Goal: Transaction & Acquisition: Purchase product/service

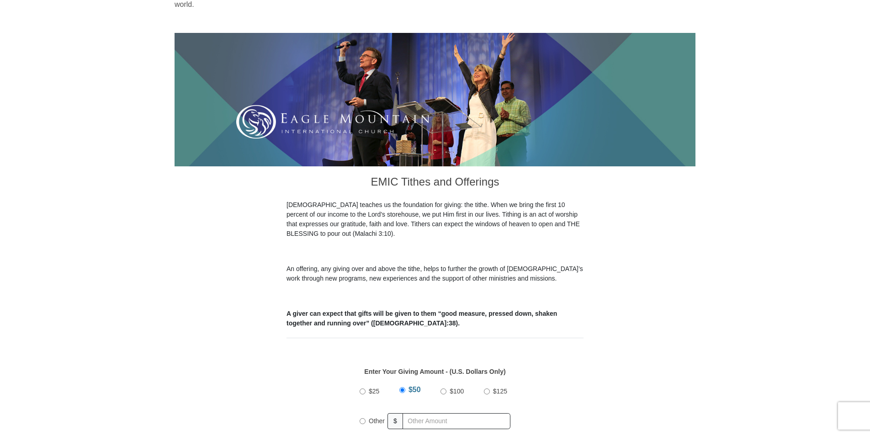
scroll to position [183, 0]
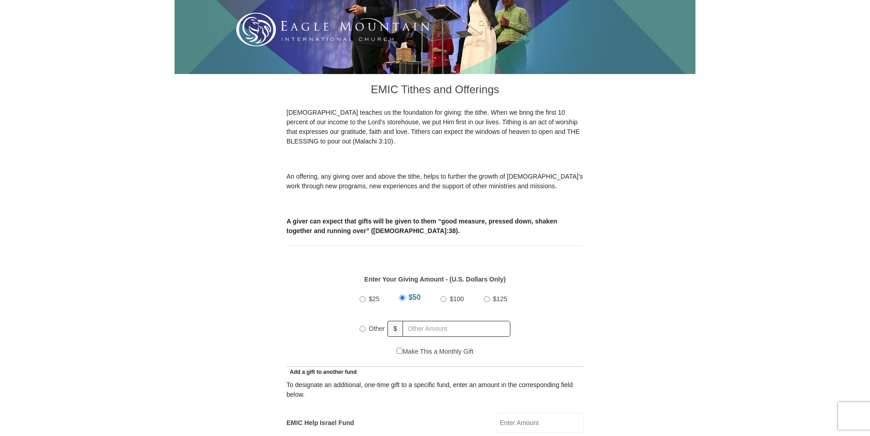
click at [363, 326] on input "Other" at bounding box center [363, 329] width 6 height 6
radio input "true"
click at [427, 321] on input "text" at bounding box center [458, 329] width 105 height 16
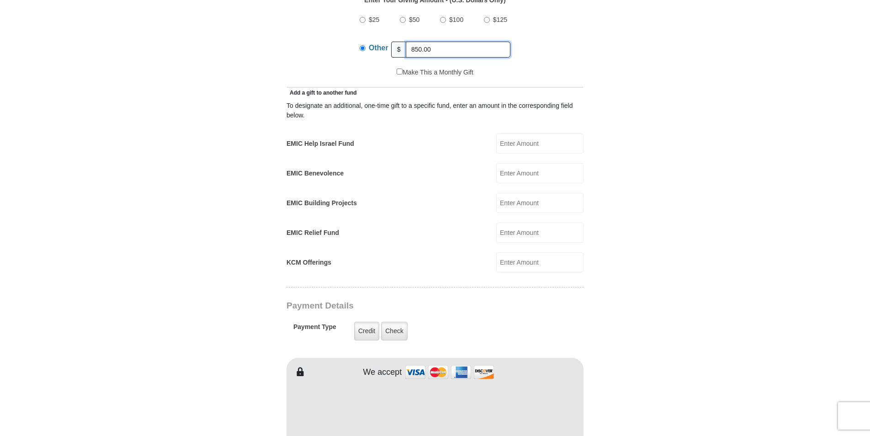
scroll to position [503, 0]
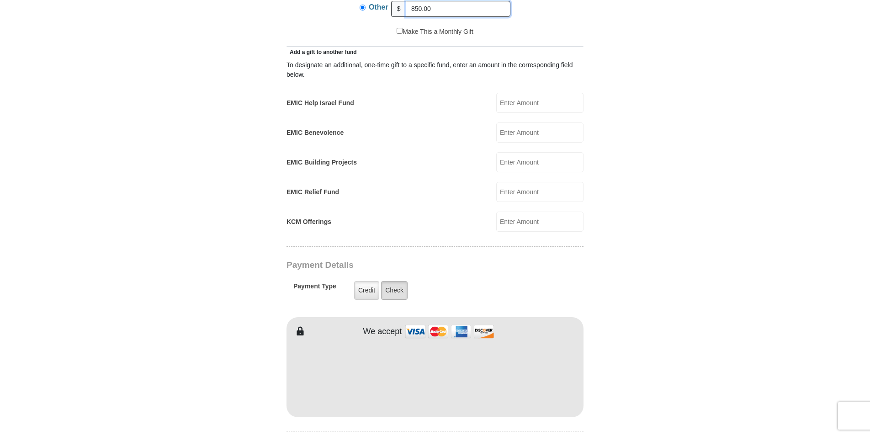
type input "850.00"
click at [393, 281] on label "Check" at bounding box center [394, 290] width 26 height 19
click at [0, 0] on input "Check" at bounding box center [0, 0] width 0 height 0
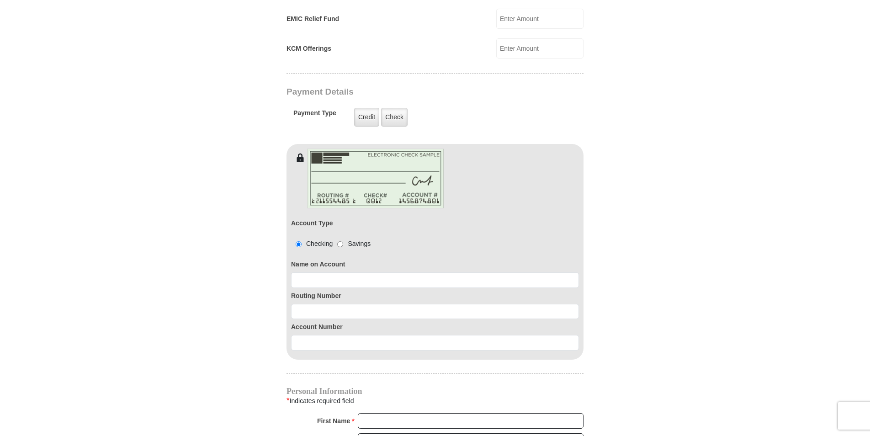
scroll to position [685, 0]
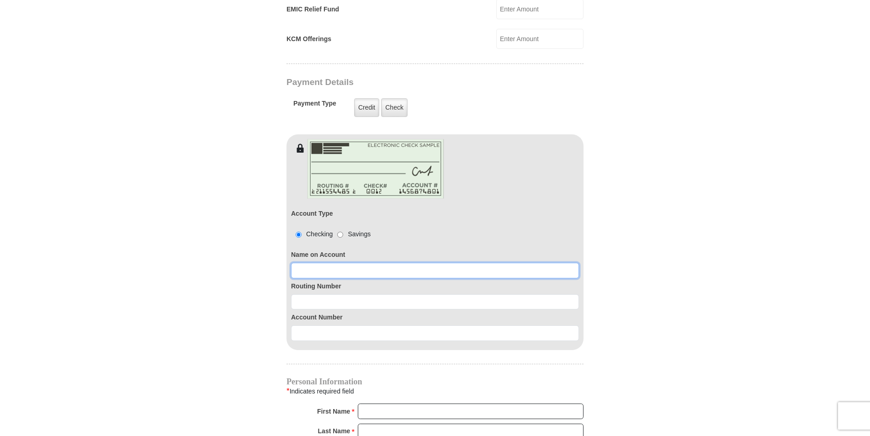
click at [389, 263] on input at bounding box center [435, 271] width 288 height 16
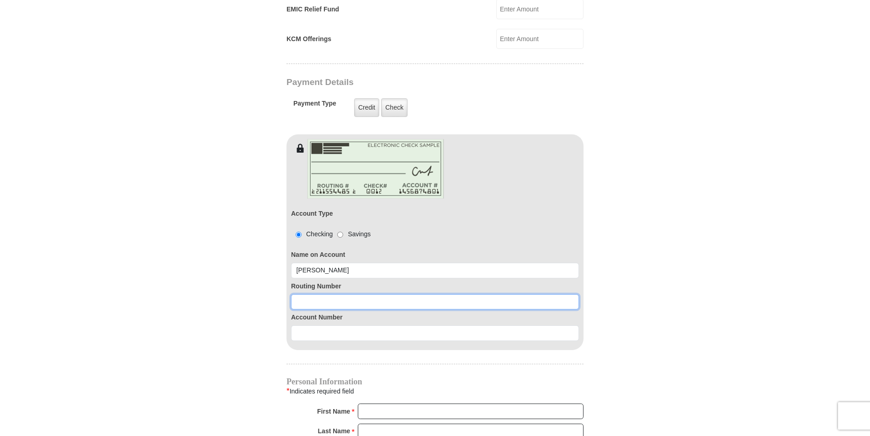
click at [379, 294] on input at bounding box center [435, 302] width 288 height 16
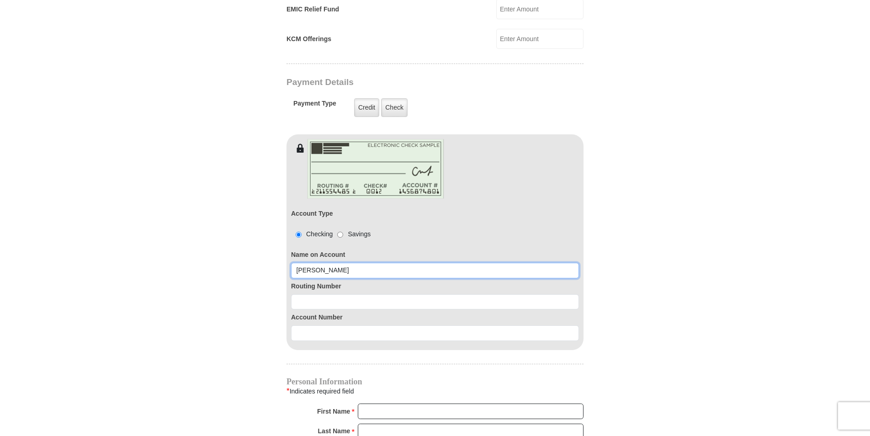
click at [375, 263] on input "Lisa Sammons" at bounding box center [435, 271] width 288 height 16
type input "L"
type input "DaySpring Enterprises"
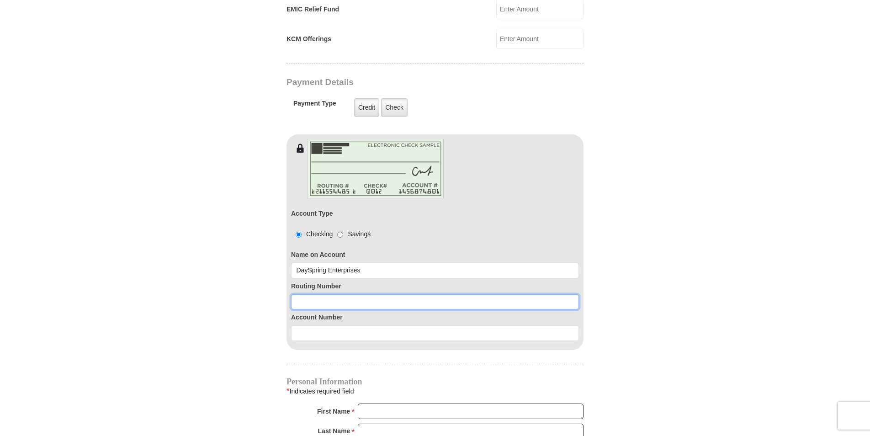
click at [360, 294] on input at bounding box center [435, 302] width 288 height 16
type input "061211443"
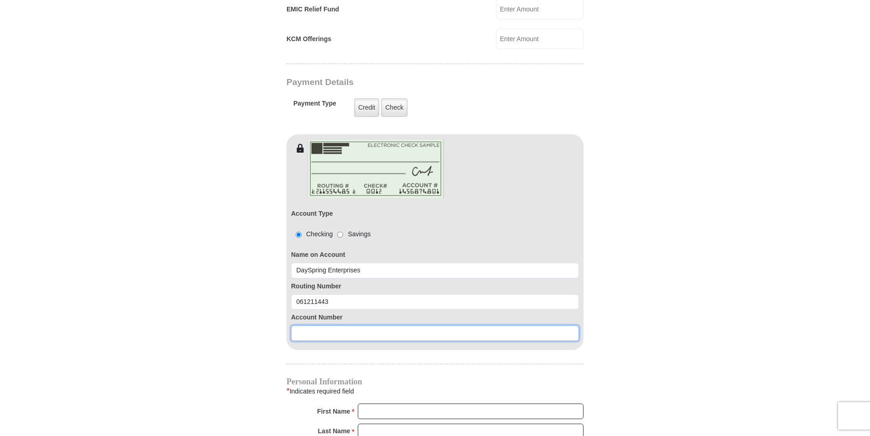
click at [357, 325] on input at bounding box center [435, 333] width 288 height 16
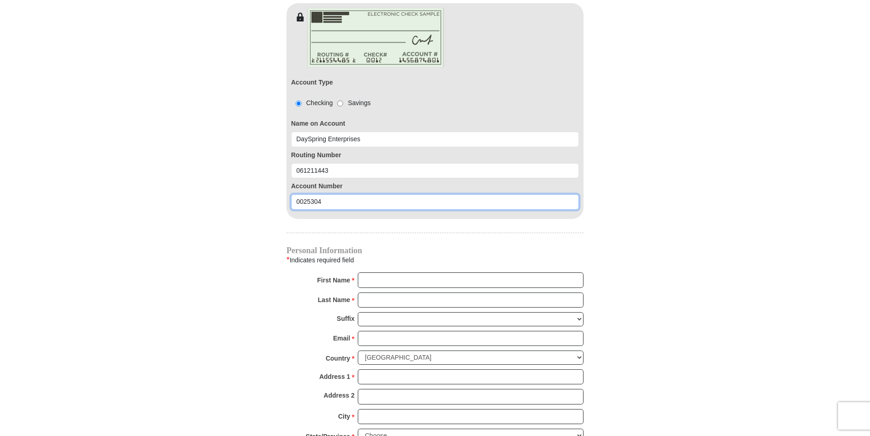
scroll to position [822, 0]
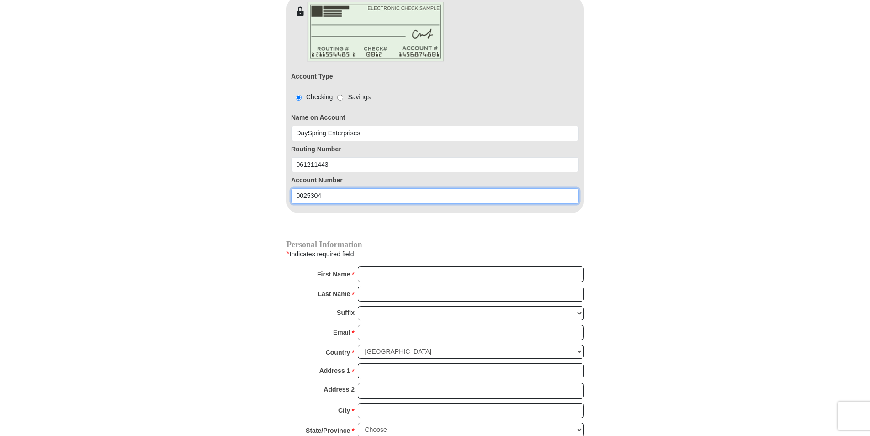
type input "0025304"
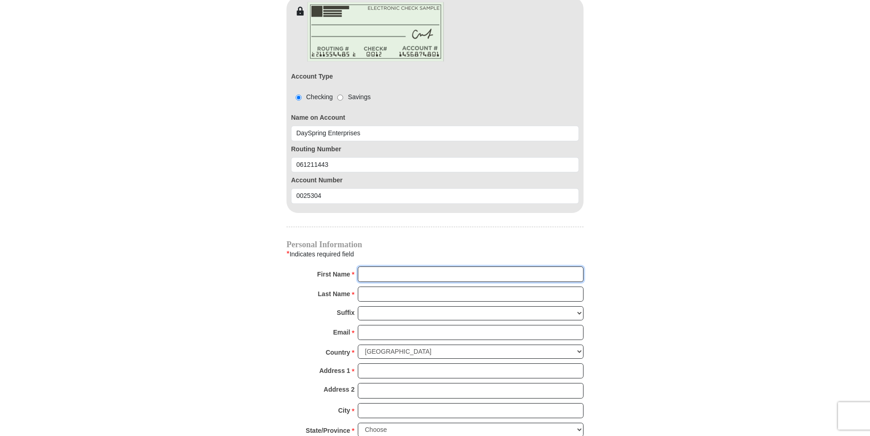
click at [414, 270] on input "First Name *" at bounding box center [471, 274] width 226 height 16
type input "DaySpring"
type input "Enterprise"
type input "judah@pineland.net"
type input "P O Box 201"
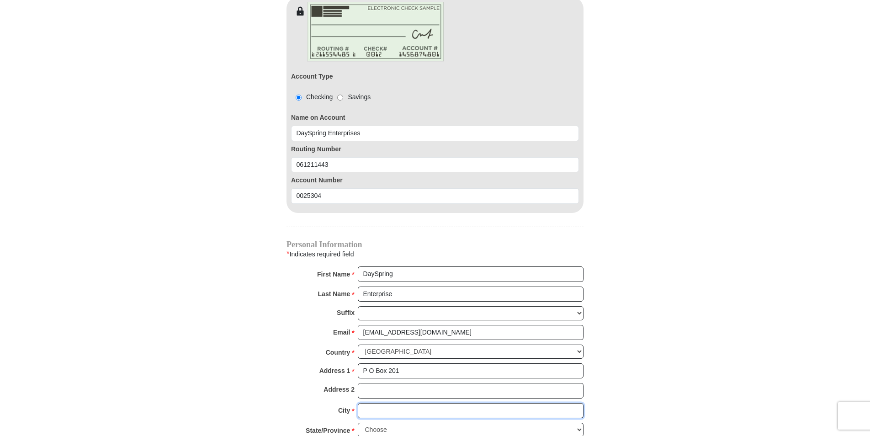
type input "Swainsboro, GA"
select select "GA"
type input "30448"
type input "4784944474"
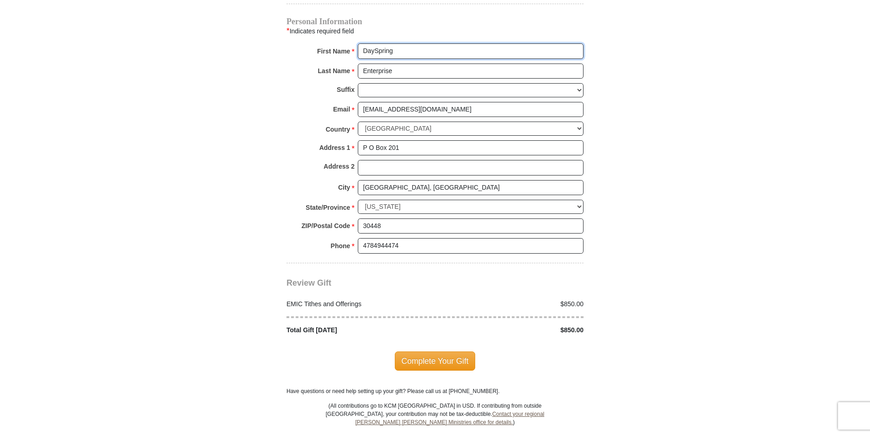
scroll to position [1051, 0]
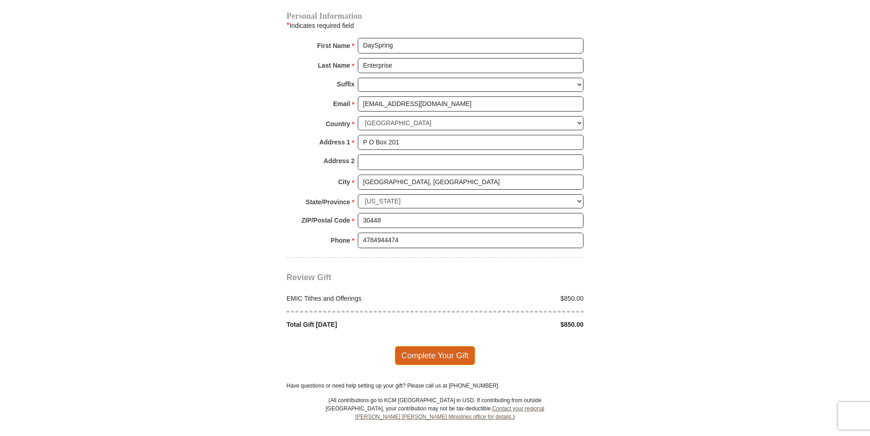
click at [445, 346] on span "Complete Your Gift" at bounding box center [435, 355] width 81 height 19
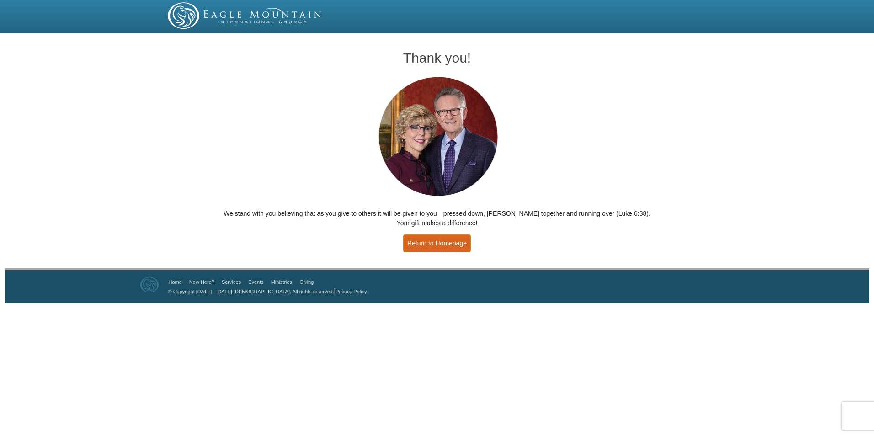
click at [445, 242] on link "Return to Homepage" at bounding box center [437, 243] width 68 height 18
